Goal: Transaction & Acquisition: Purchase product/service

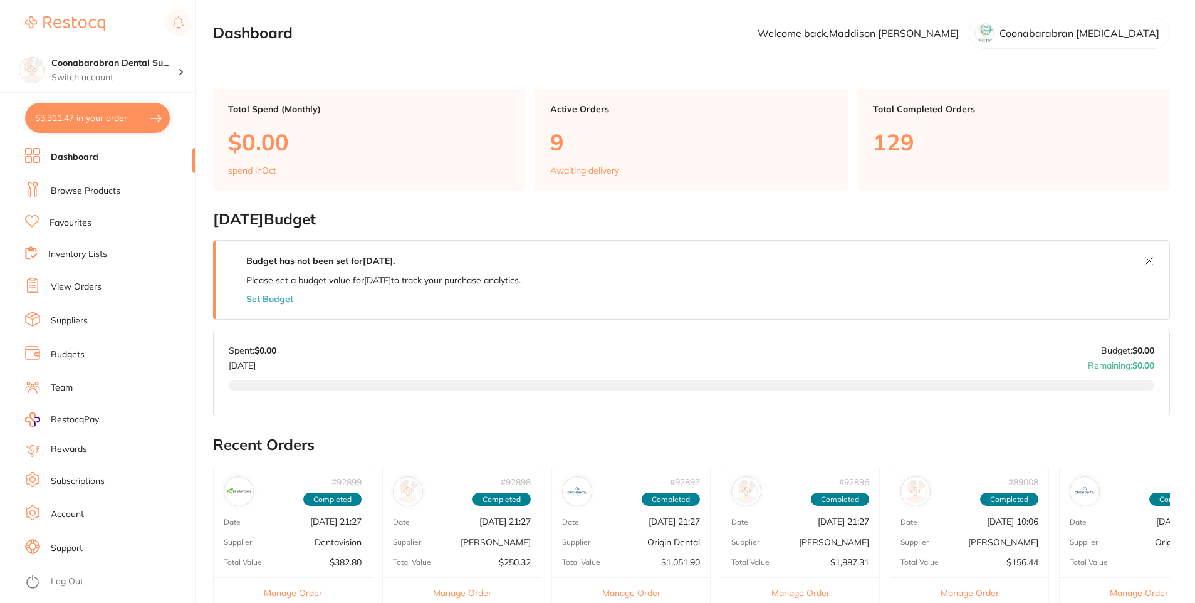
type input "3"
click at [68, 118] on button "$3,311.47 in your order" at bounding box center [97, 118] width 145 height 30
checkbox input "true"
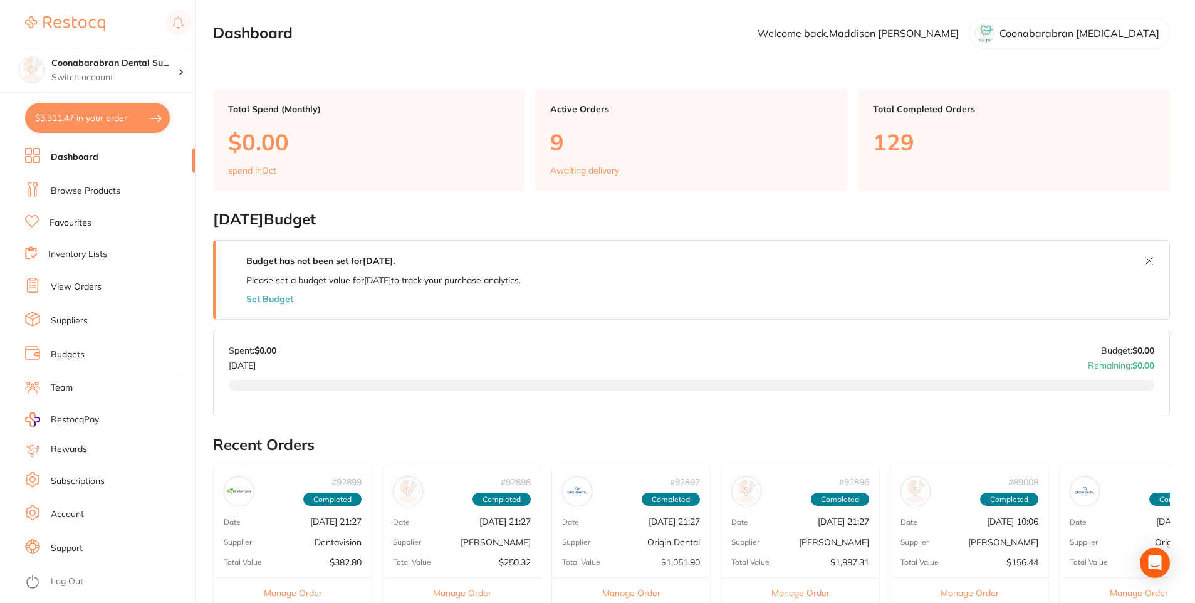
checkbox input "true"
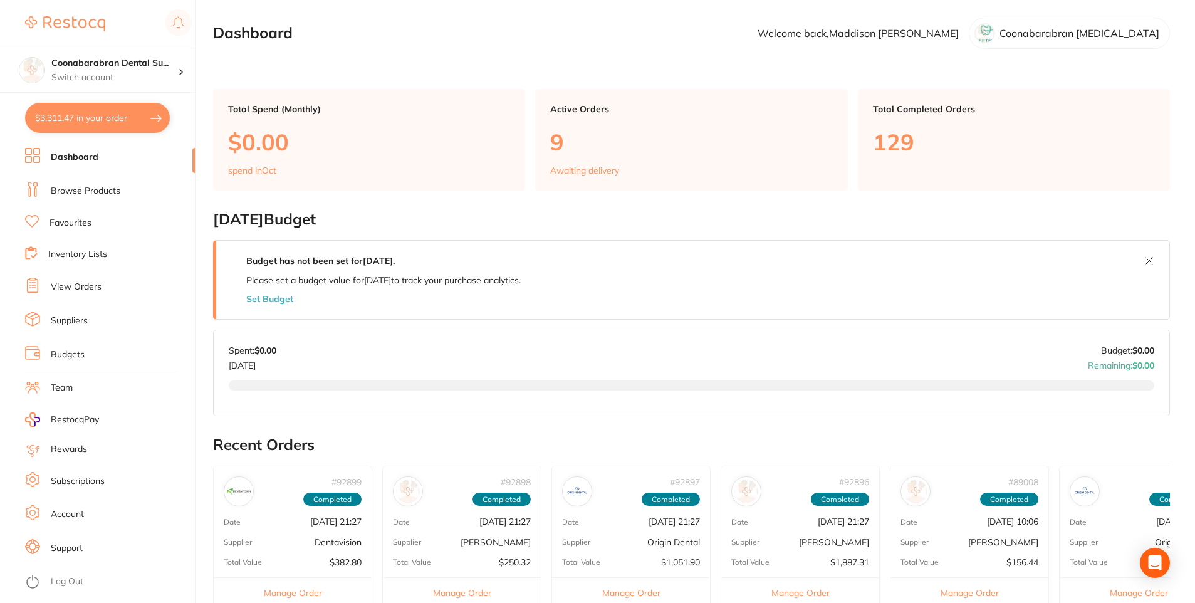
checkbox input "true"
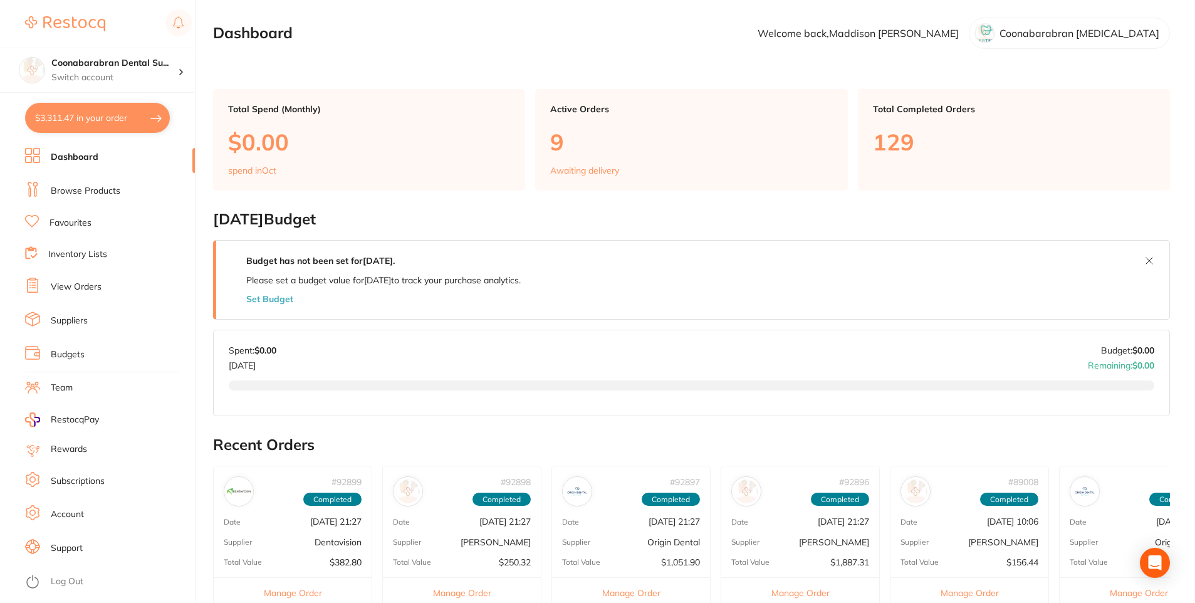
checkbox input "true"
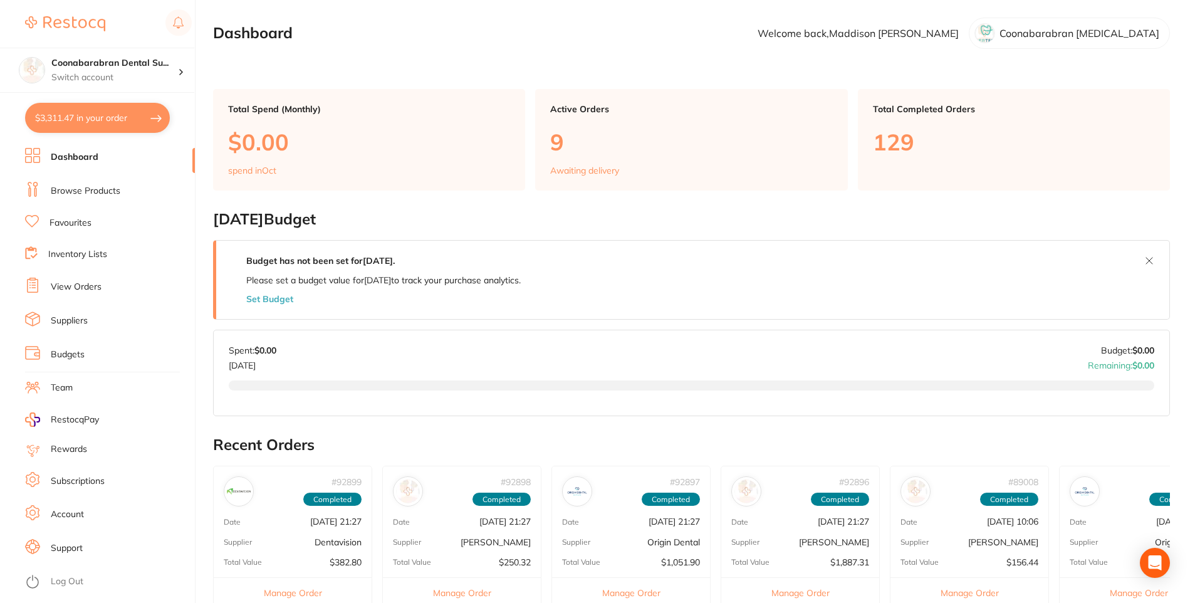
checkbox input "true"
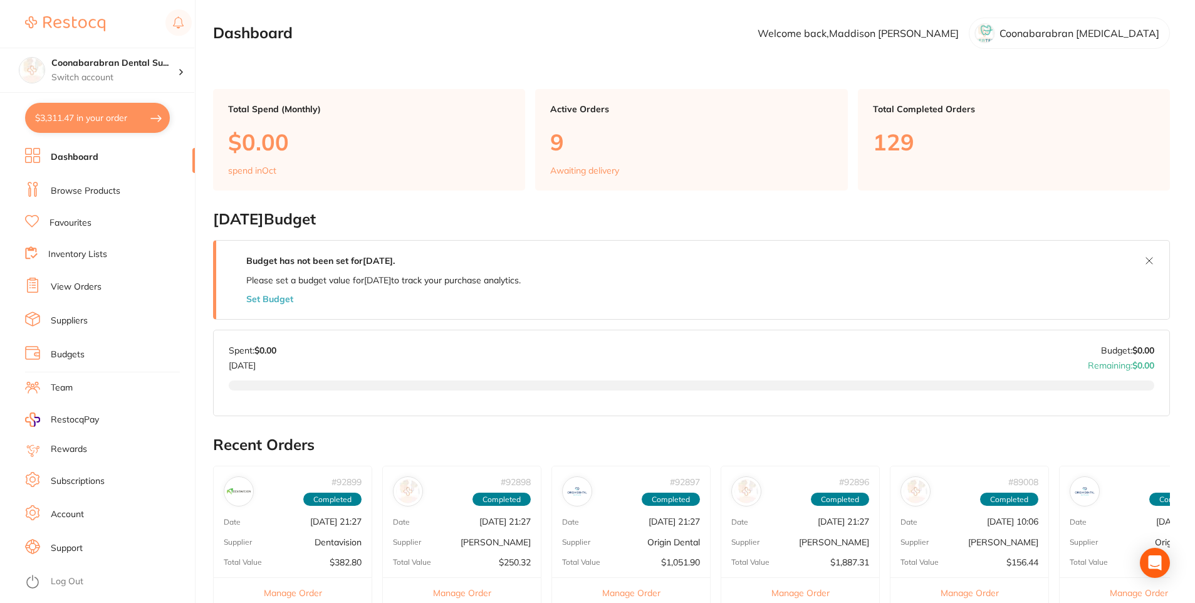
checkbox input "true"
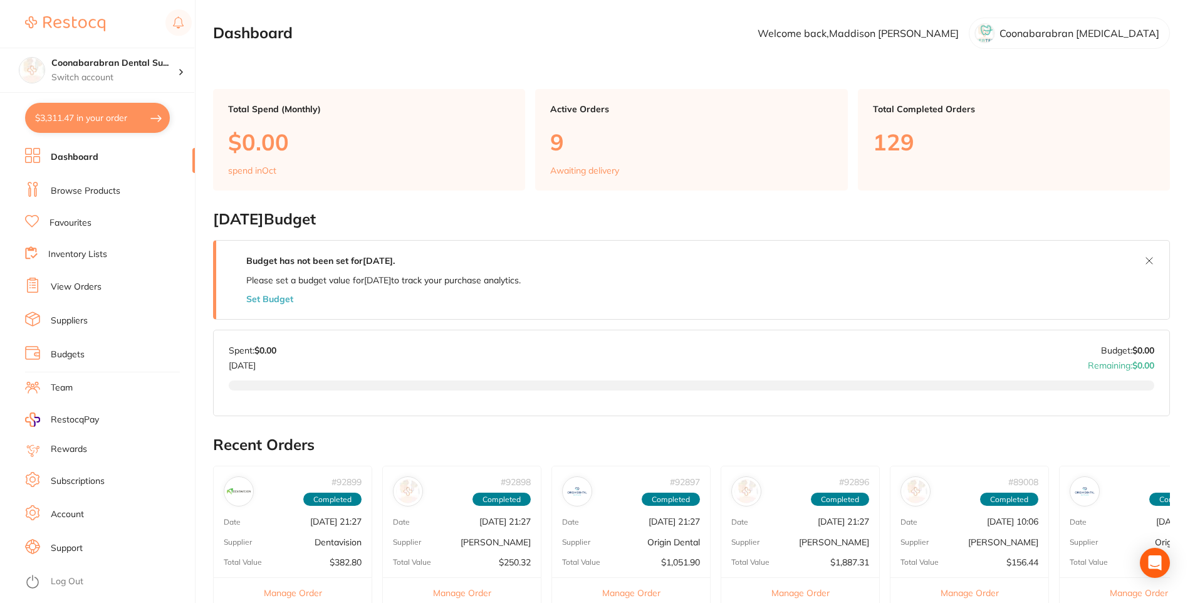
checkbox input "true"
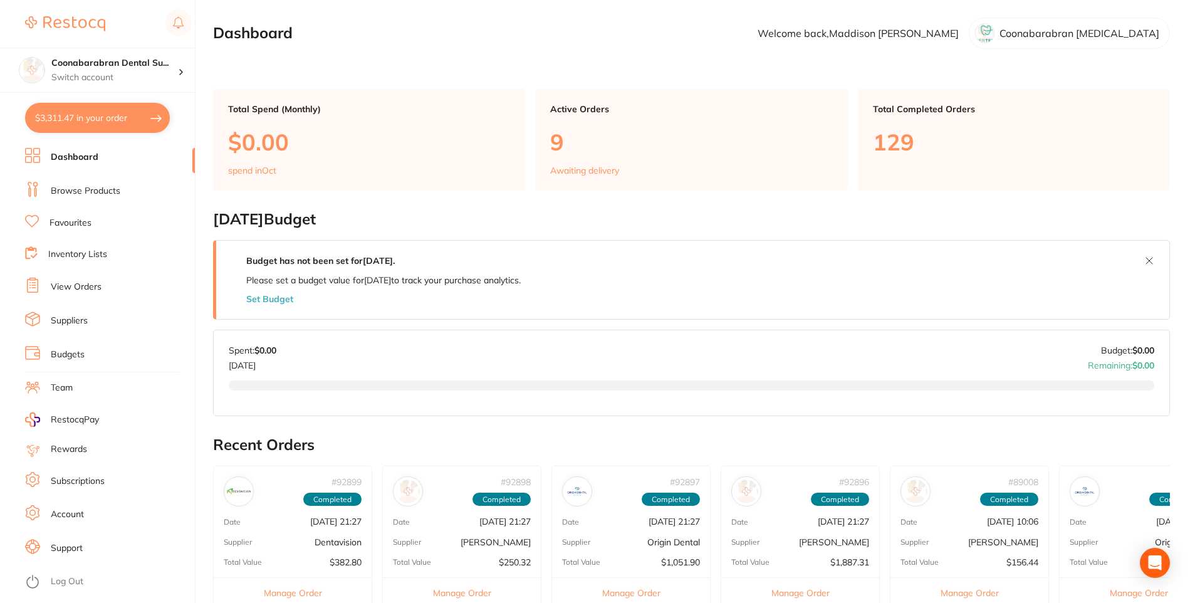
checkbox input "true"
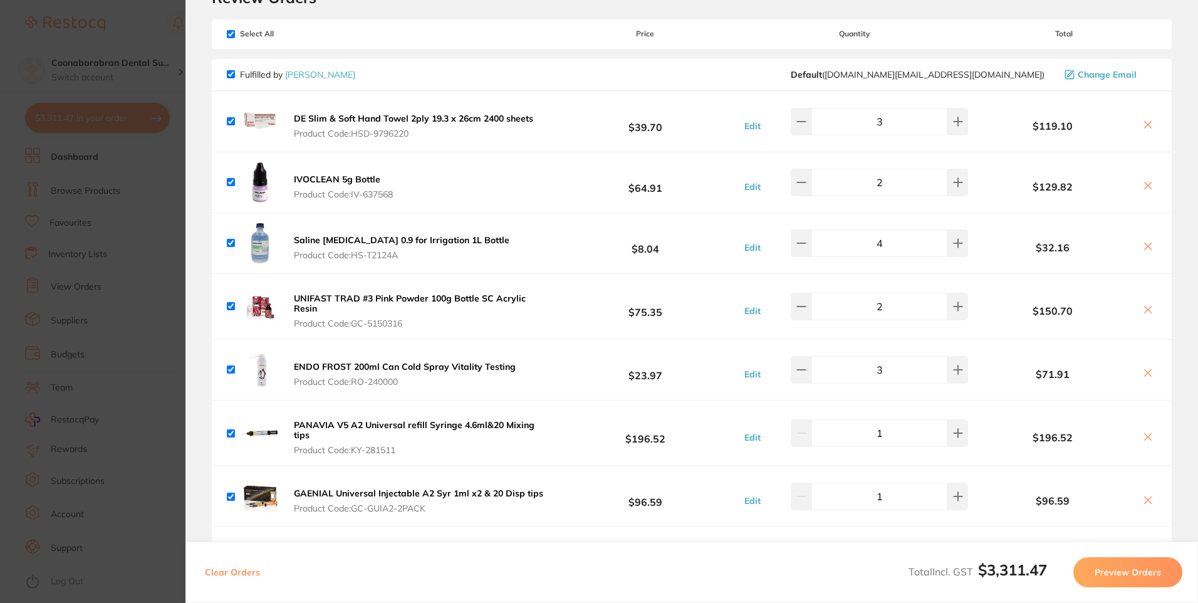
scroll to position [125, 0]
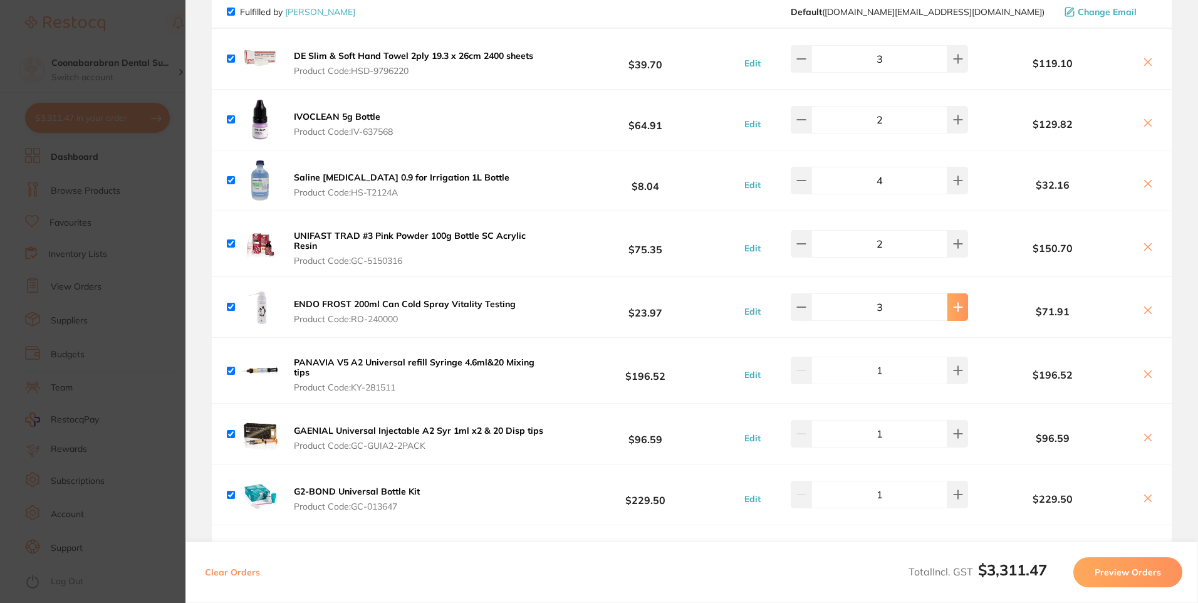
click at [955, 309] on icon at bounding box center [958, 307] width 10 height 10
type input "4"
click at [947, 178] on button at bounding box center [957, 181] width 21 height 28
type input "6"
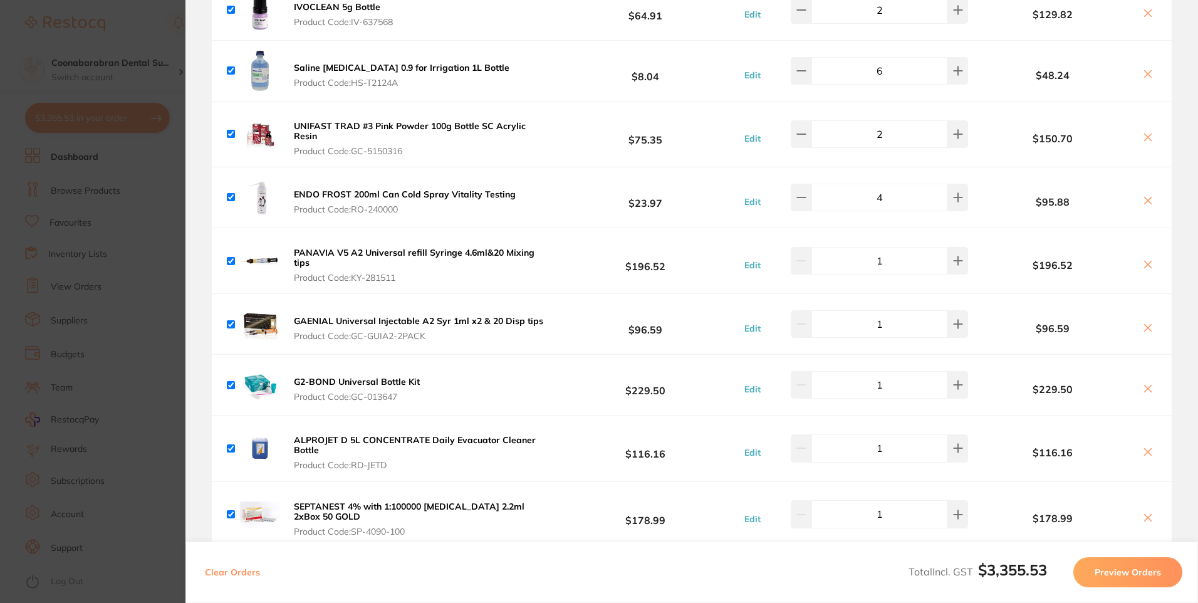
scroll to position [251, 0]
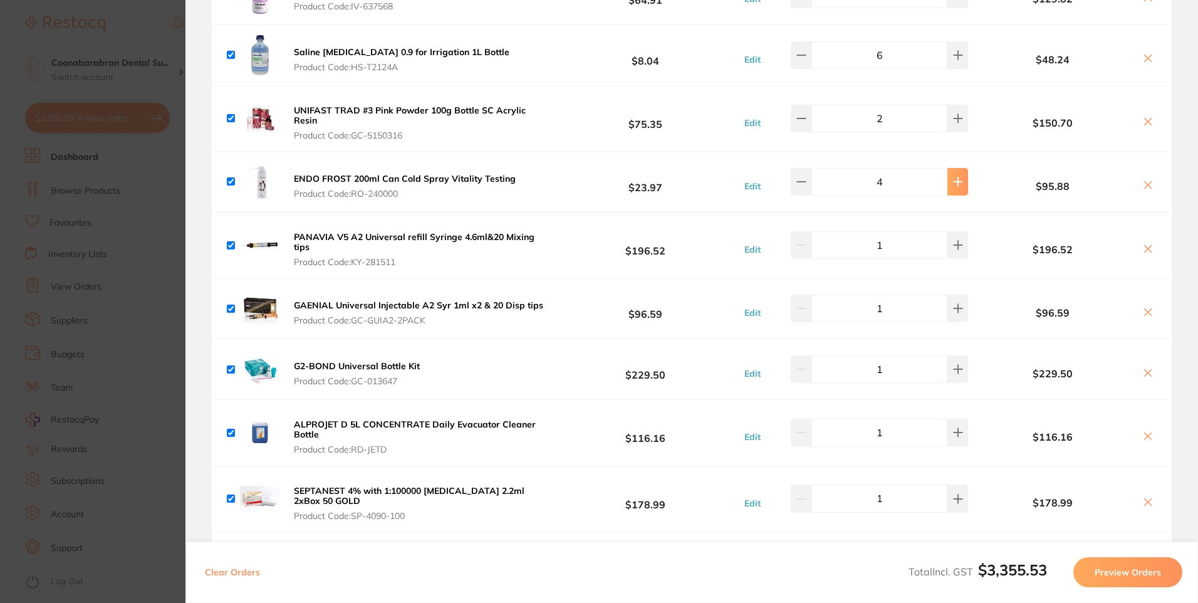
click at [953, 179] on icon at bounding box center [958, 182] width 10 height 10
click at [957, 178] on icon at bounding box center [958, 182] width 10 height 10
type input "6"
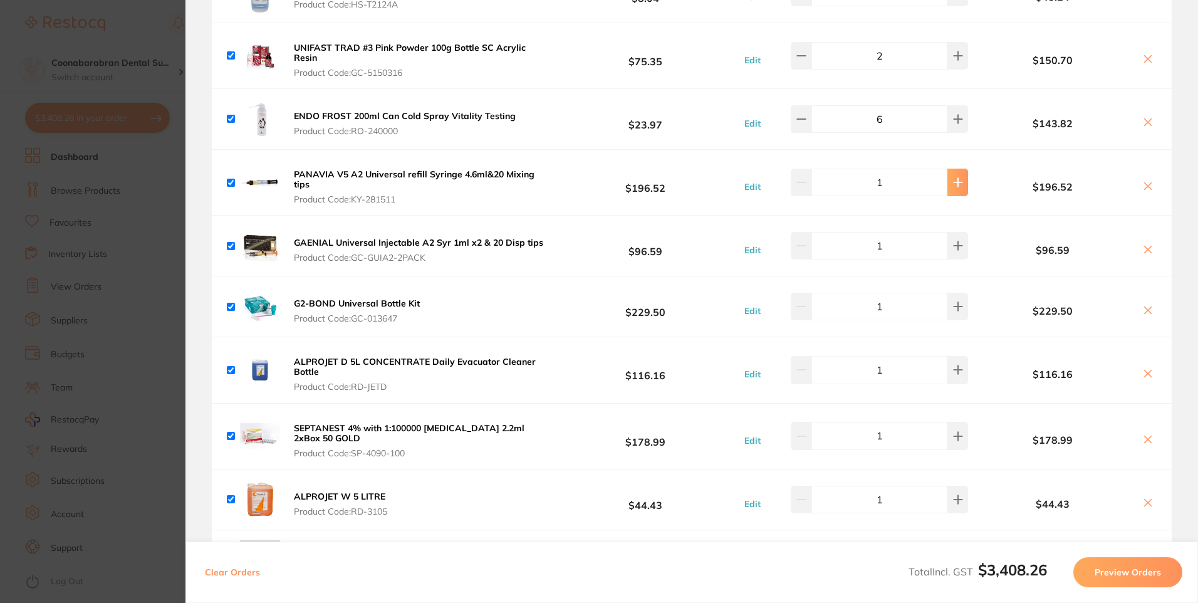
click at [960, 182] on button at bounding box center [957, 183] width 21 height 28
type input "2"
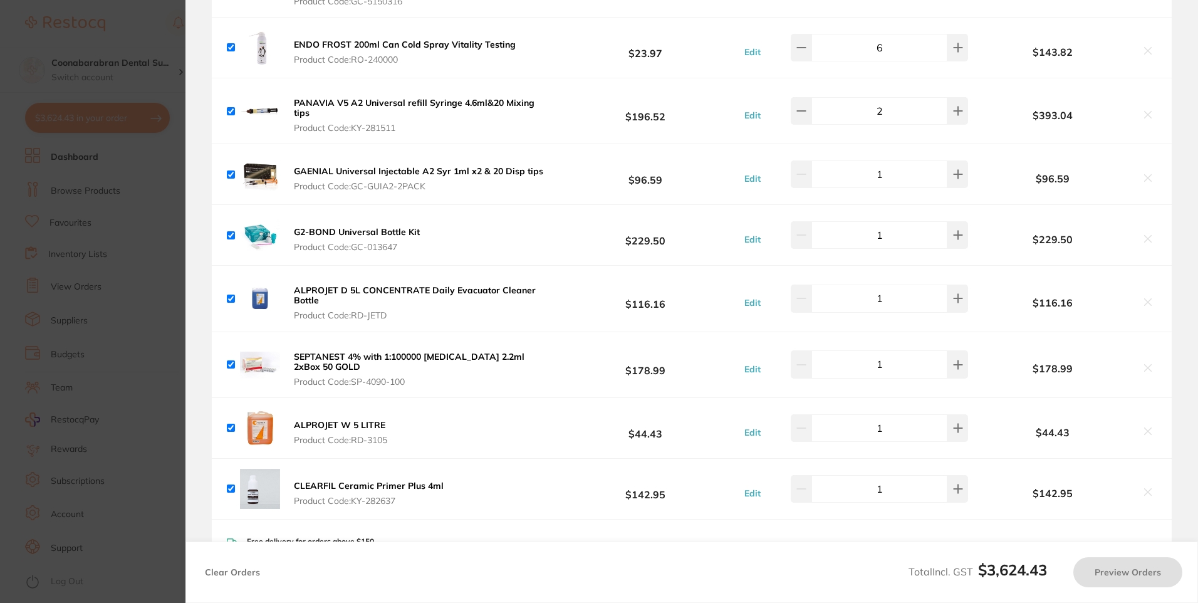
scroll to position [439, 0]
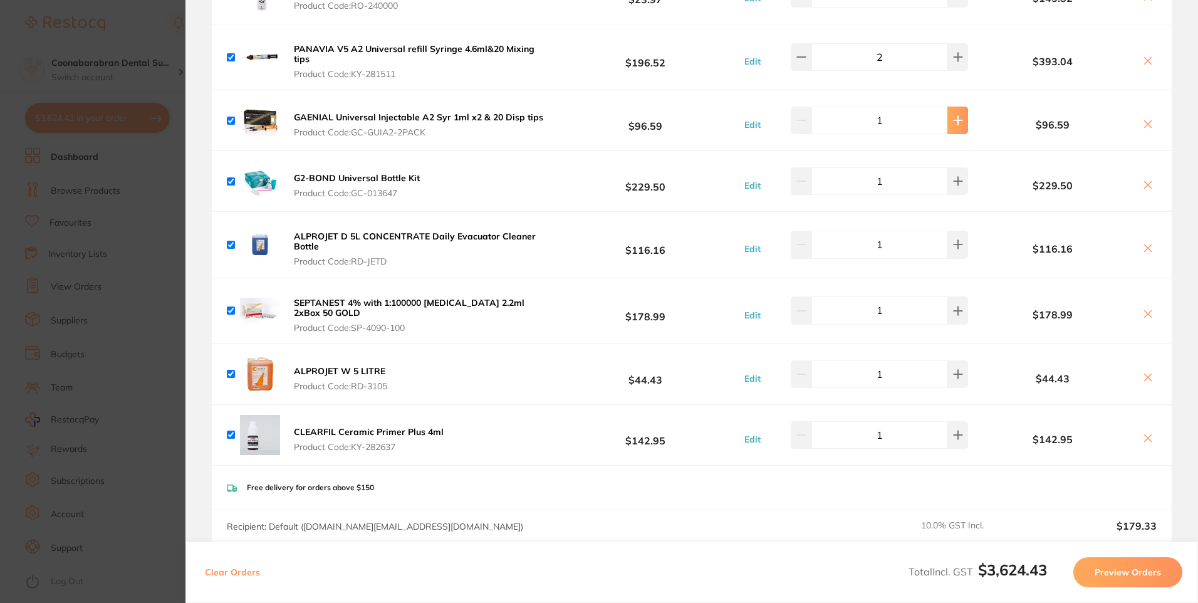
click at [953, 120] on icon at bounding box center [958, 120] width 10 height 10
click at [954, 117] on icon at bounding box center [958, 121] width 8 height 8
type input "4"
click at [953, 179] on icon at bounding box center [958, 181] width 10 height 10
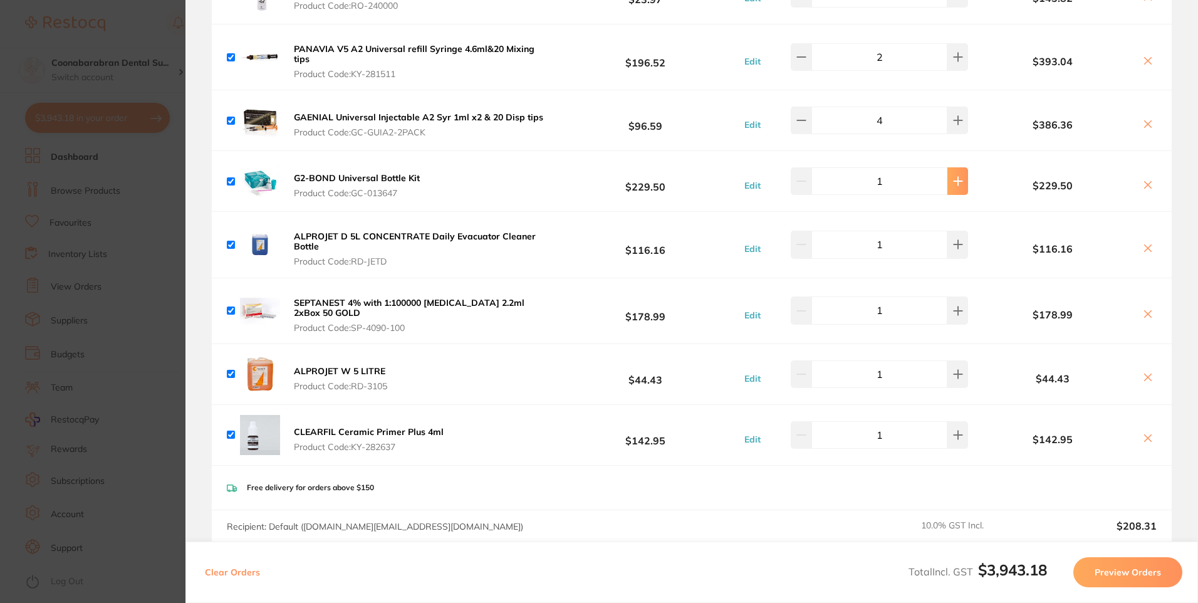
type input "2"
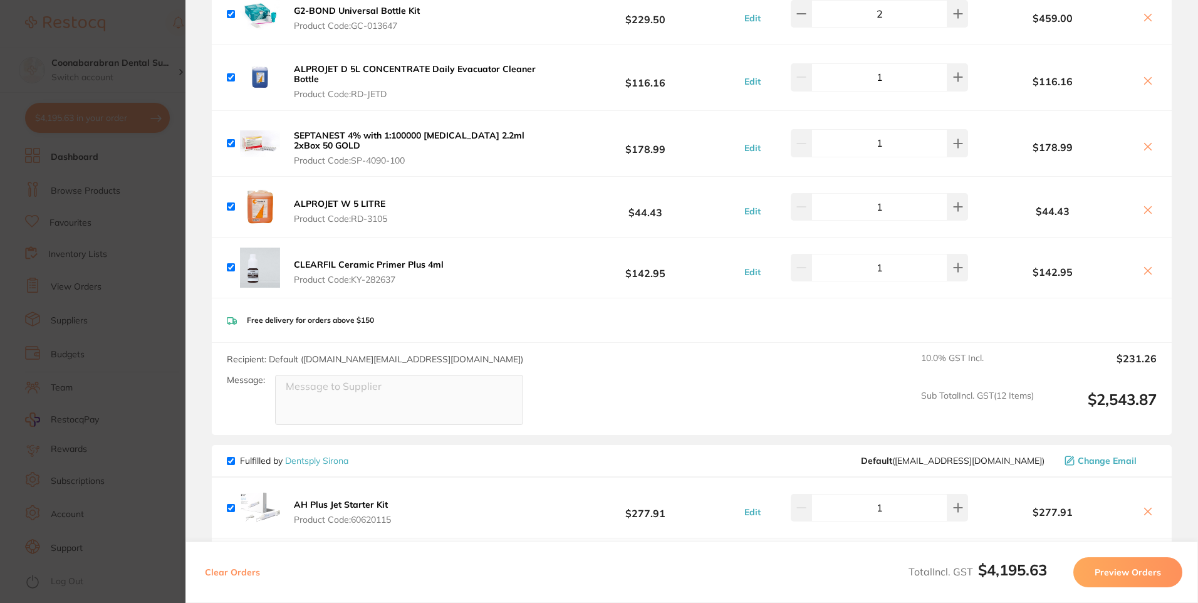
scroll to position [626, 0]
